Goal: Transaction & Acquisition: Purchase product/service

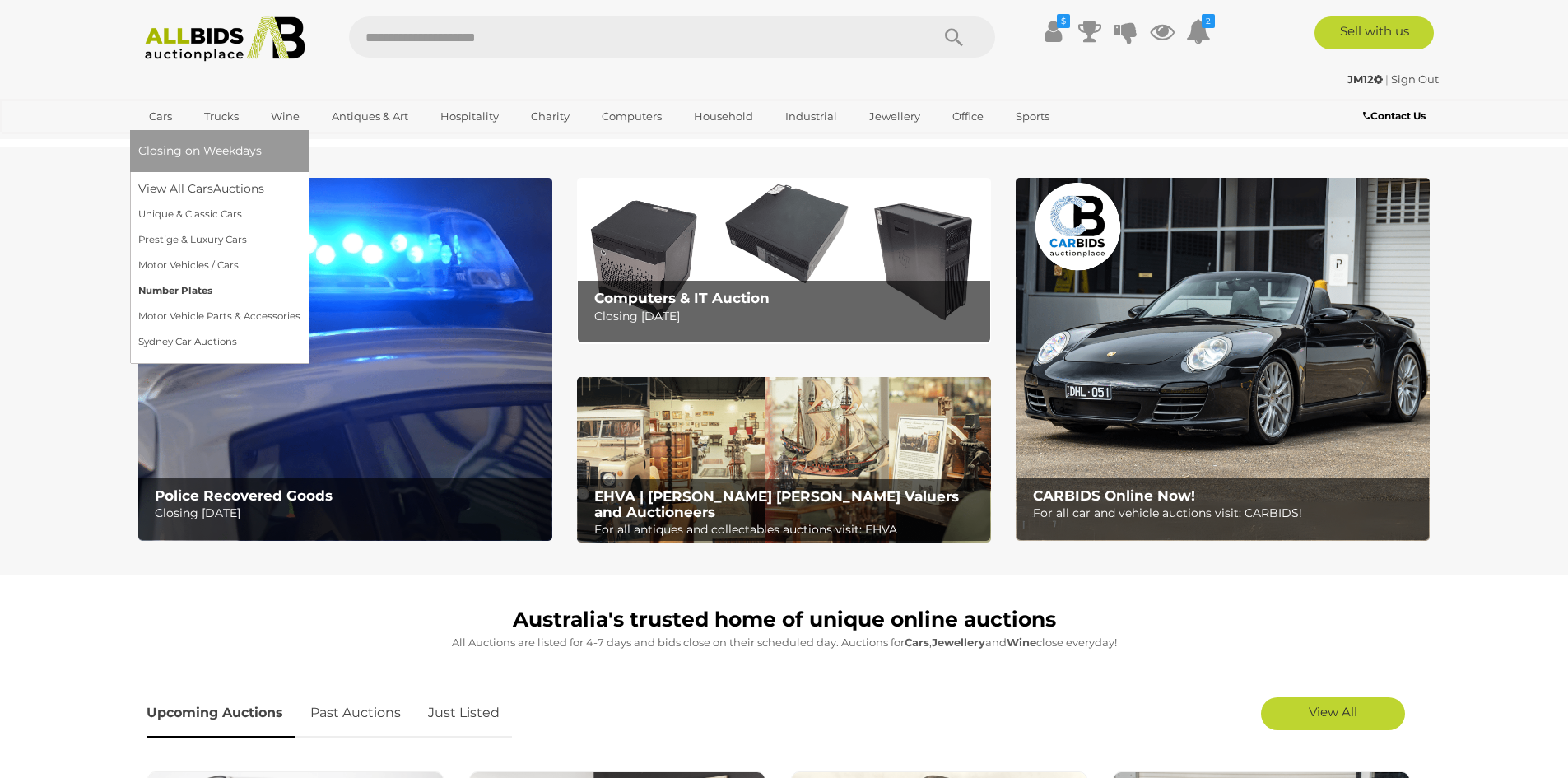
click at [190, 289] on link "Number Plates" at bounding box center [219, 290] width 162 height 25
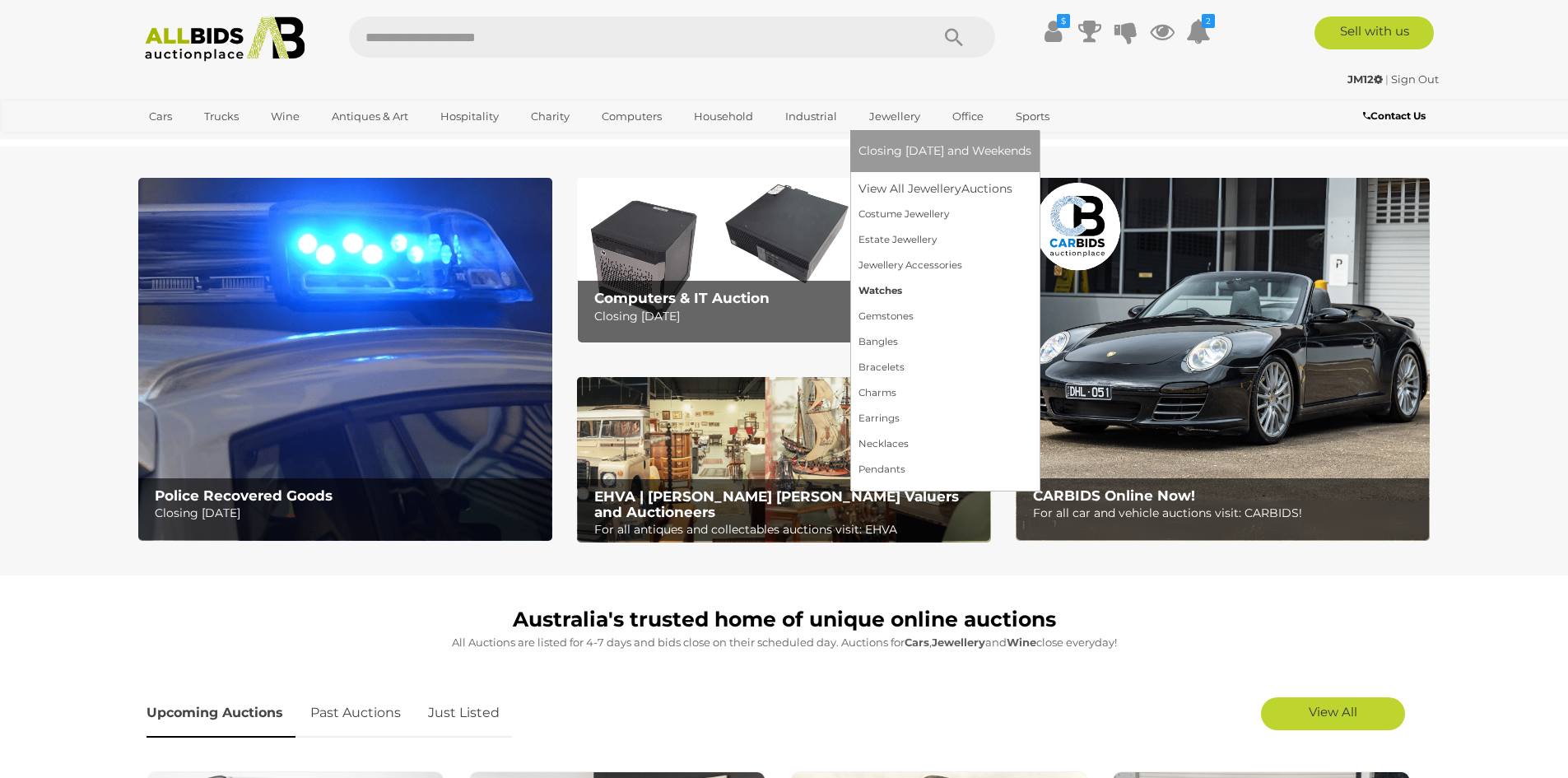
click at [875, 286] on link "Watches" at bounding box center [945, 290] width 173 height 25
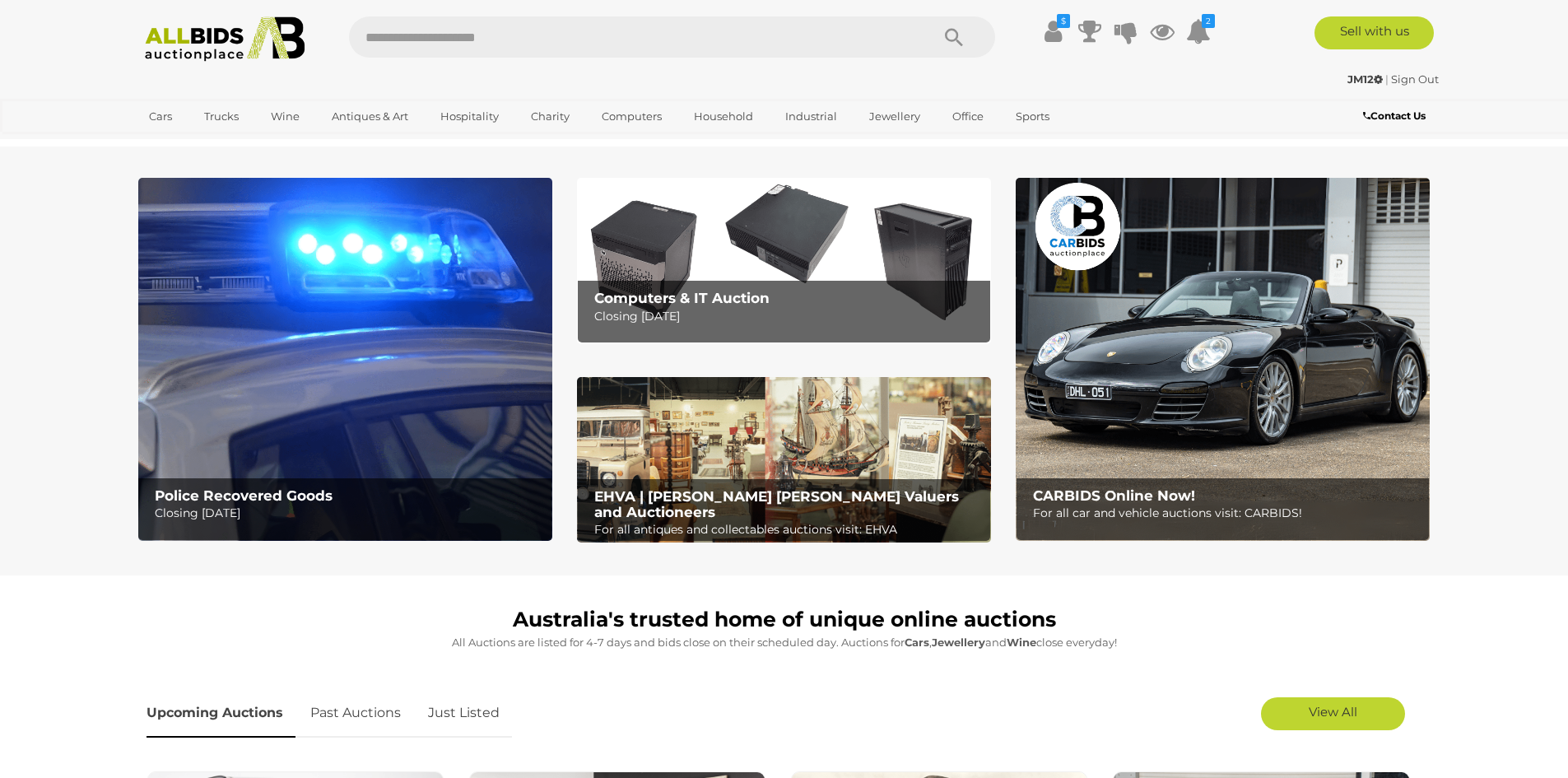
click at [422, 394] on img at bounding box center [345, 359] width 414 height 363
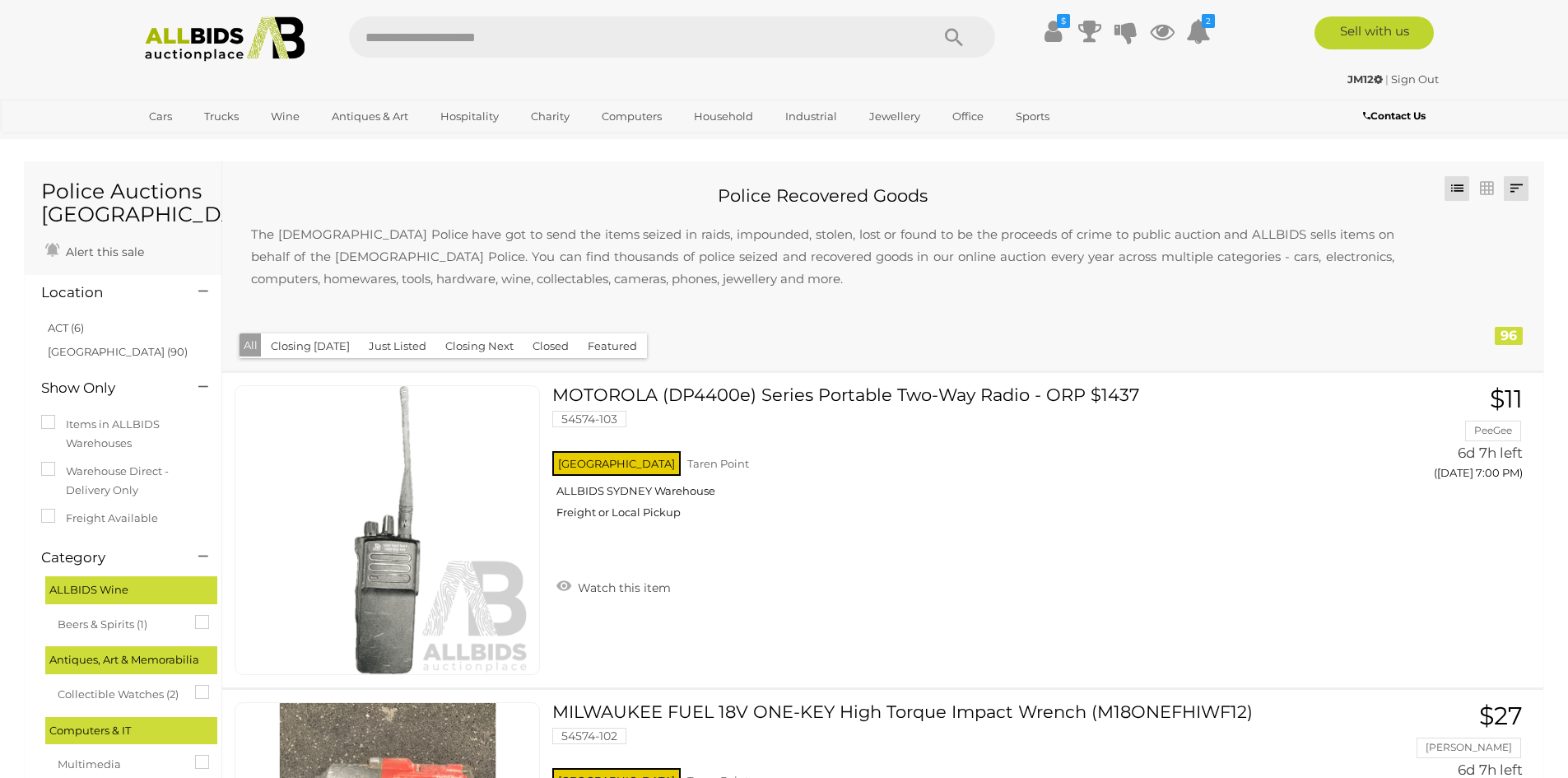
click at [1523, 193] on link at bounding box center [1517, 188] width 24 height 24
click at [1467, 313] on link "Highest Bid" at bounding box center [1408, 307] width 245 height 29
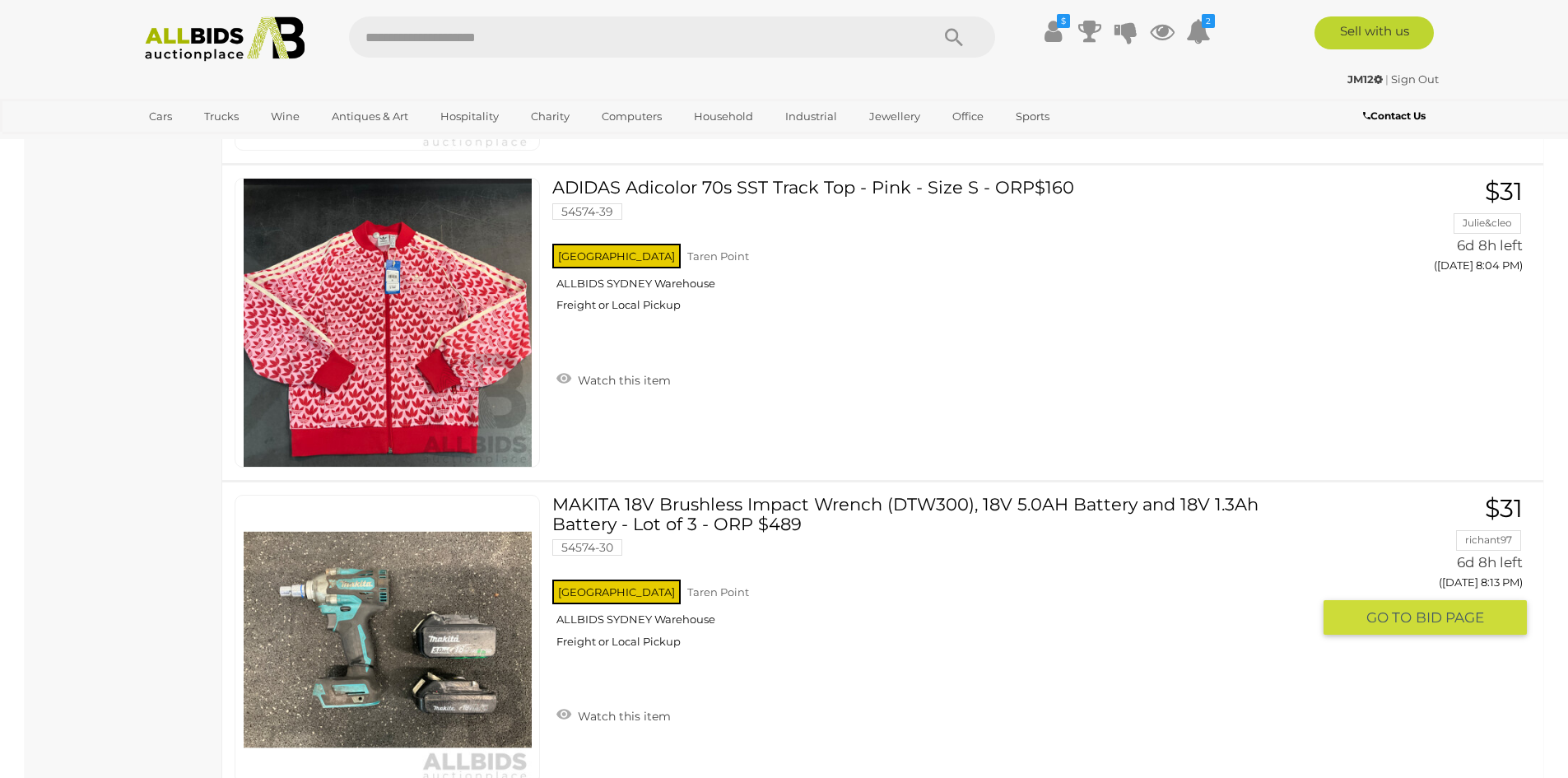
scroll to position [9545, 0]
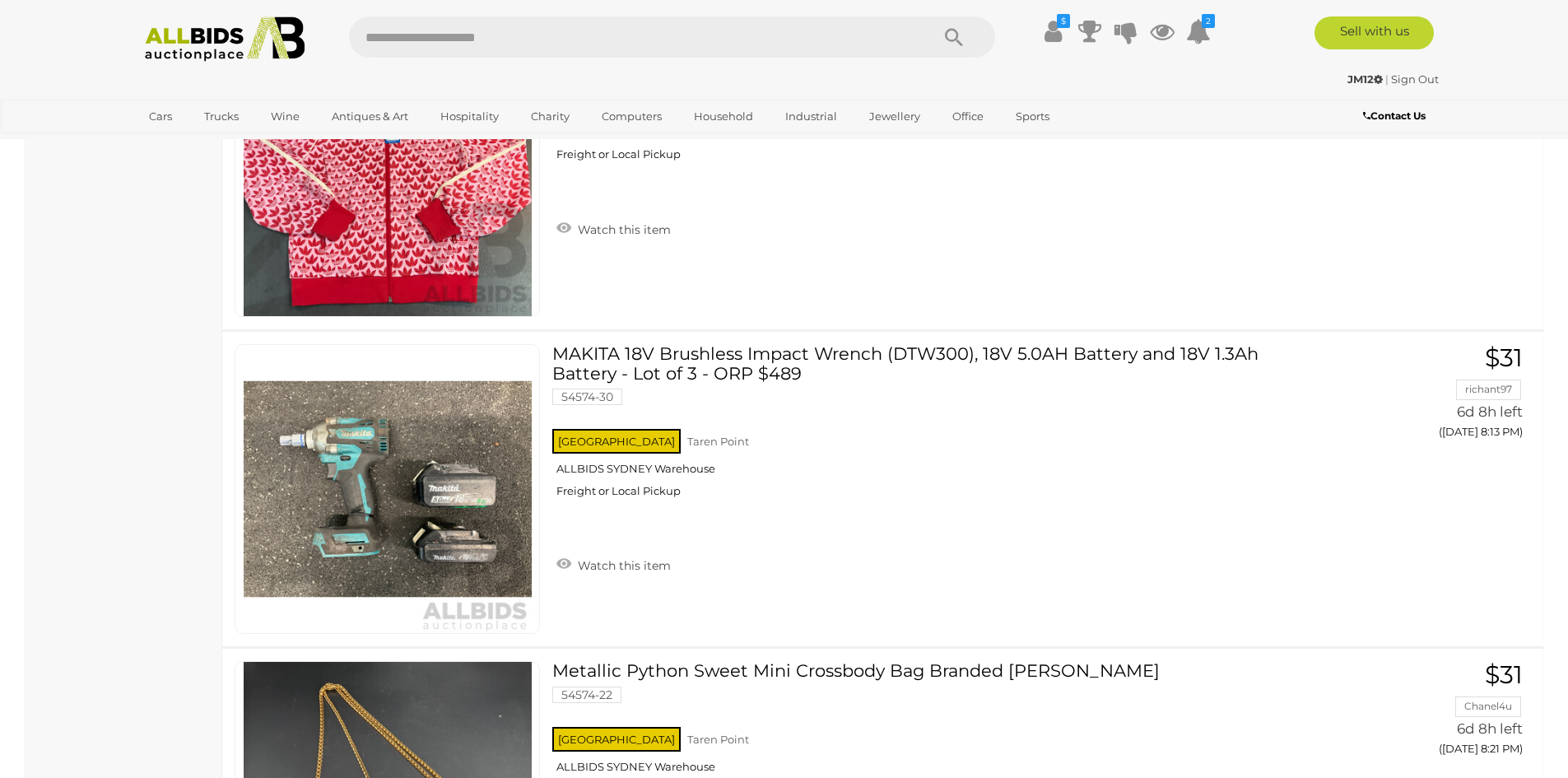
click at [514, 39] on input "text" at bounding box center [632, 37] width 565 height 41
type input "***"
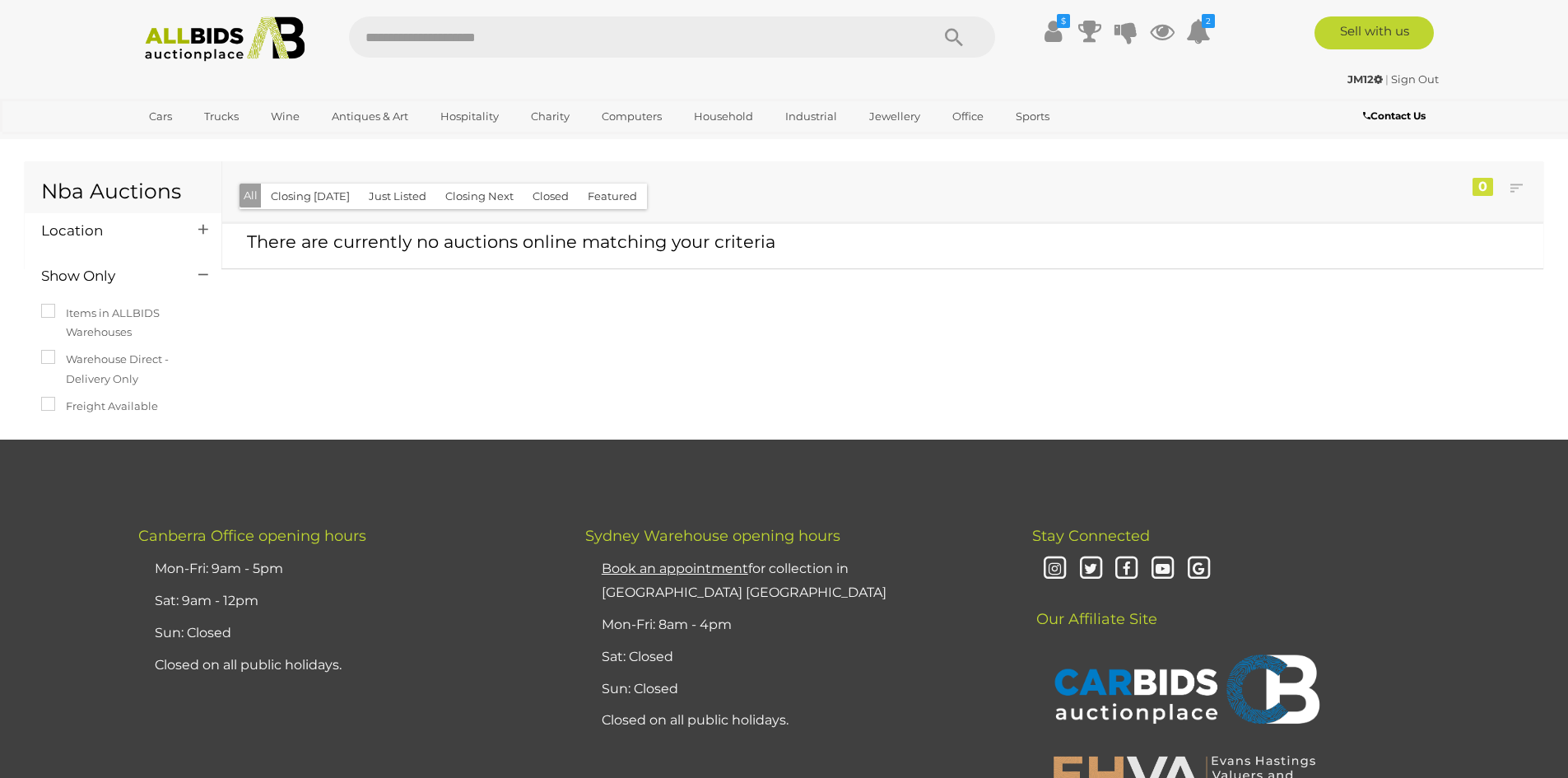
click at [553, 35] on input "text" at bounding box center [632, 37] width 565 height 41
type input "***"
click at [182, 40] on img at bounding box center [225, 39] width 179 height 45
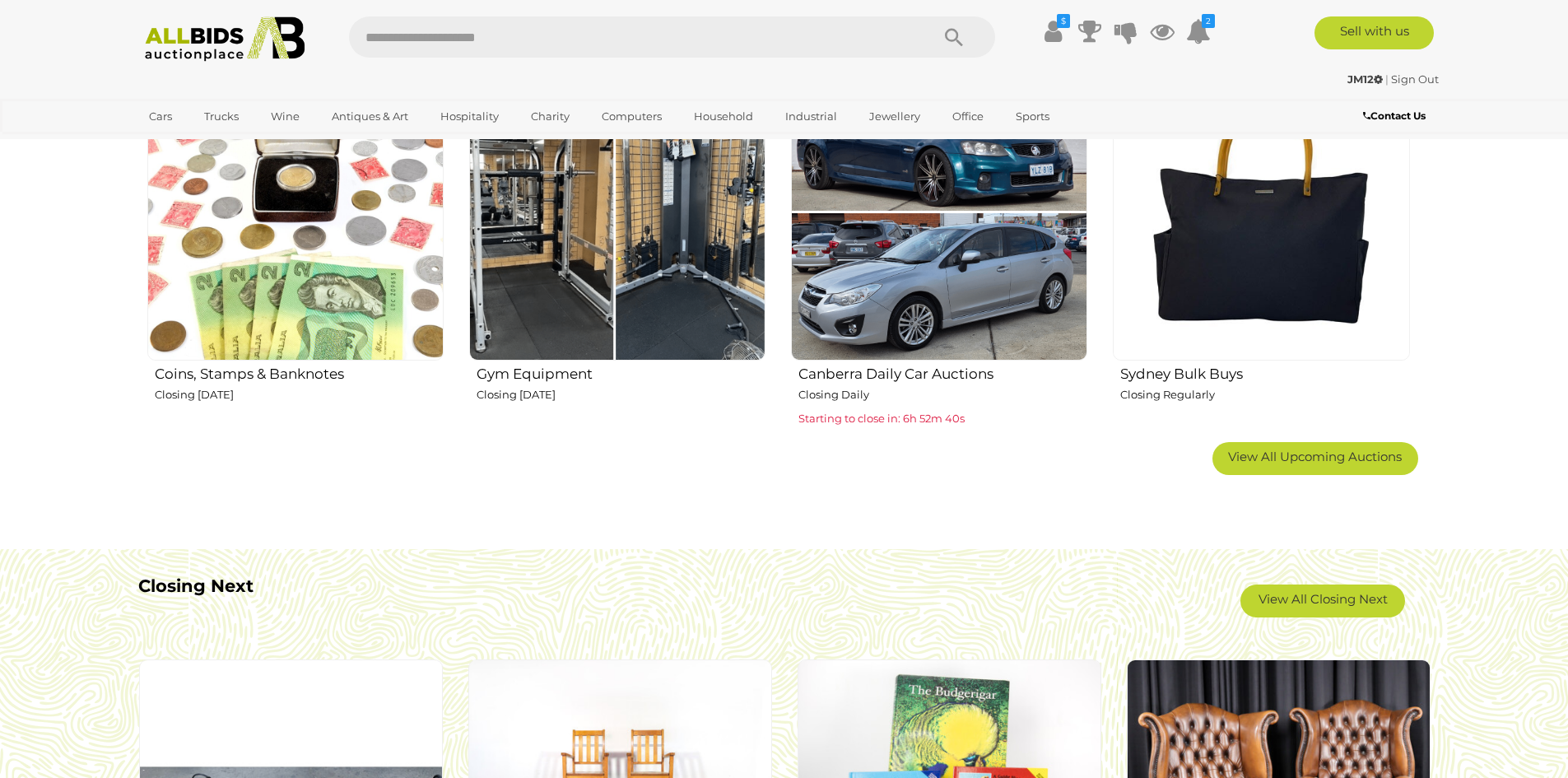
scroll to position [1234, 0]
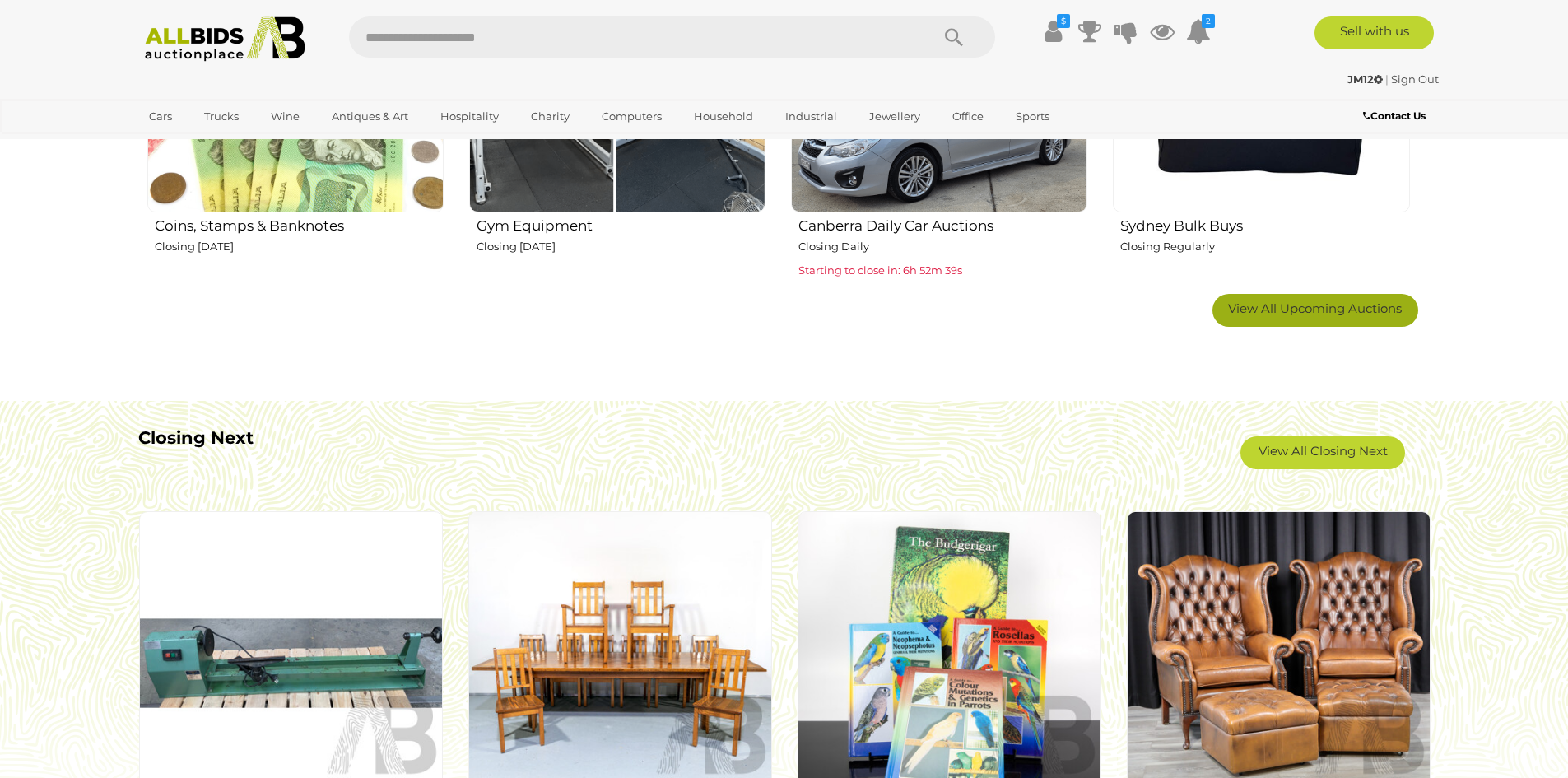
click at [1307, 315] on span "View All Upcoming Auctions" at bounding box center [1315, 308] width 174 height 16
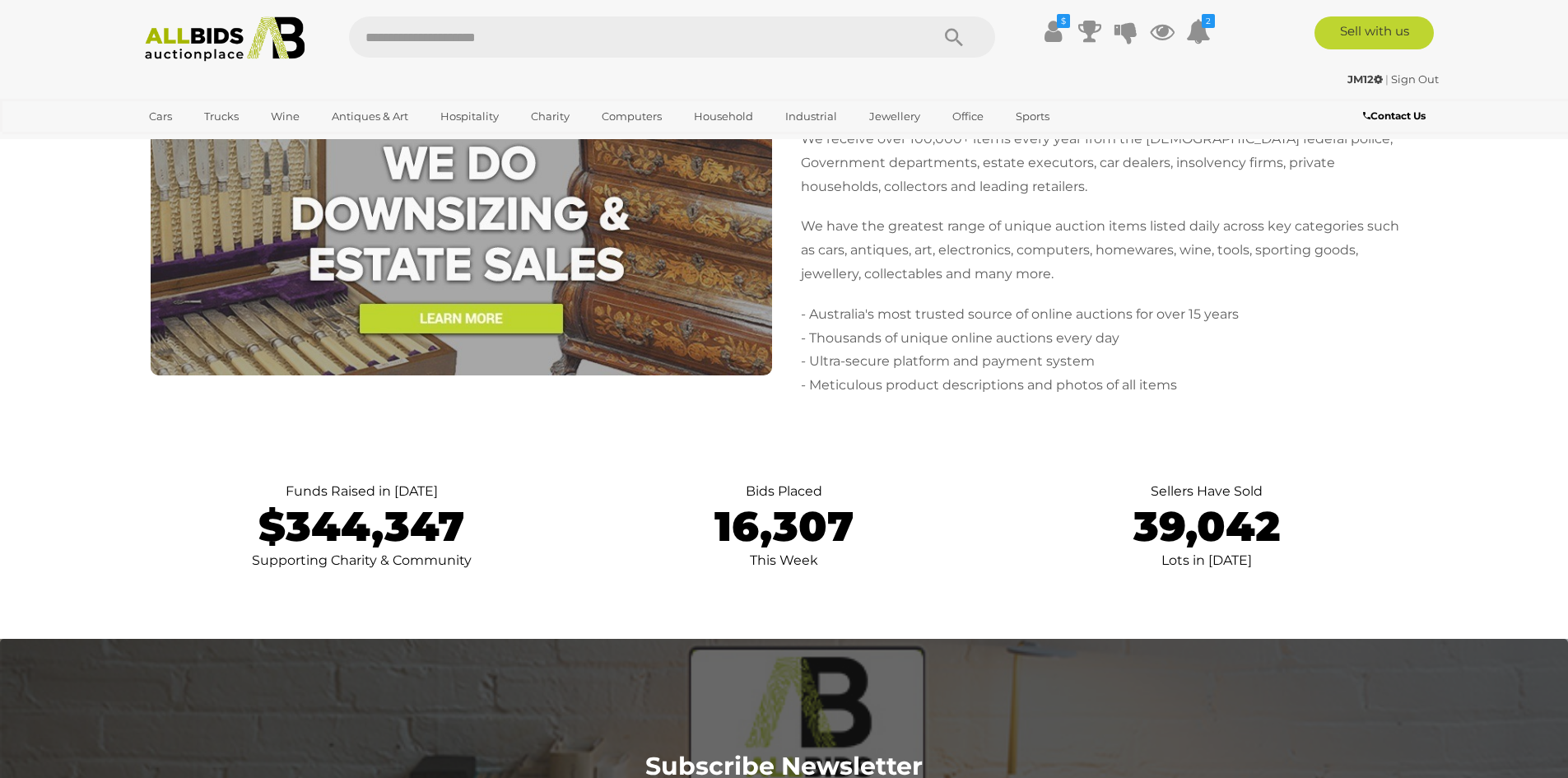
scroll to position [5102, 0]
